Goal: Find specific page/section: Find specific page/section

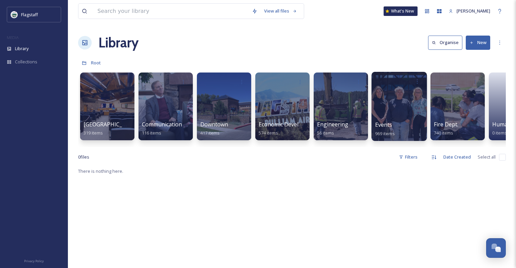
click at [385, 120] on div at bounding box center [398, 106] width 55 height 69
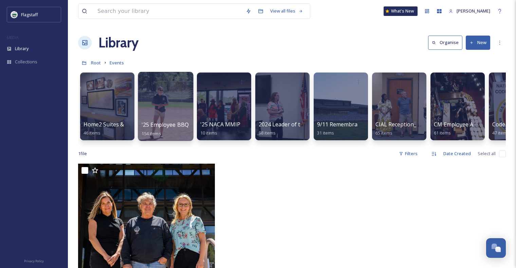
click at [161, 115] on div at bounding box center [165, 106] width 55 height 69
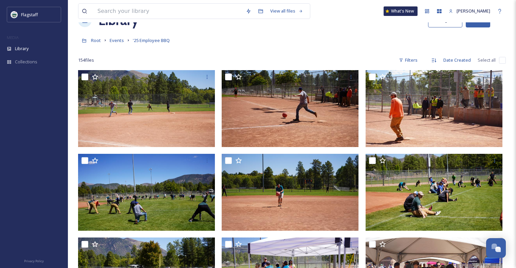
scroll to position [34, 0]
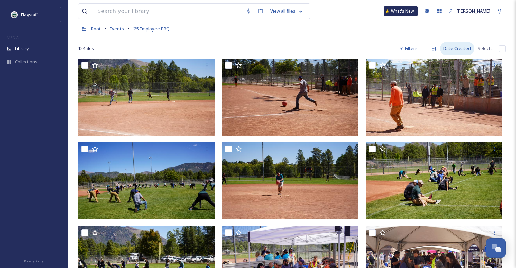
click at [464, 51] on div "Date Created" at bounding box center [457, 48] width 34 height 13
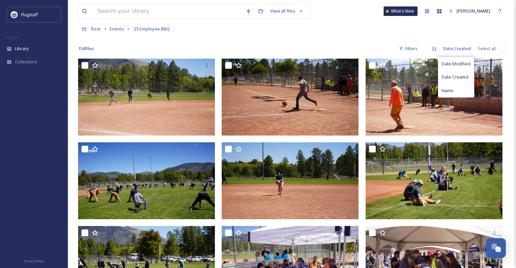
click at [471, 32] on div "Root Events '25 Employee BBQ" at bounding box center [292, 28] width 428 height 13
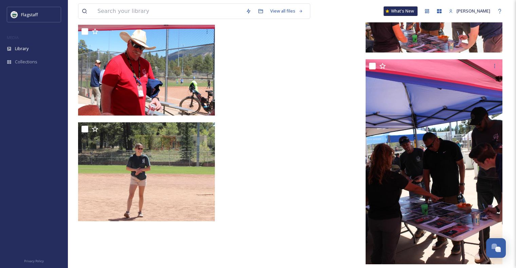
scroll to position [7014, 0]
